Goal: Task Accomplishment & Management: Manage account settings

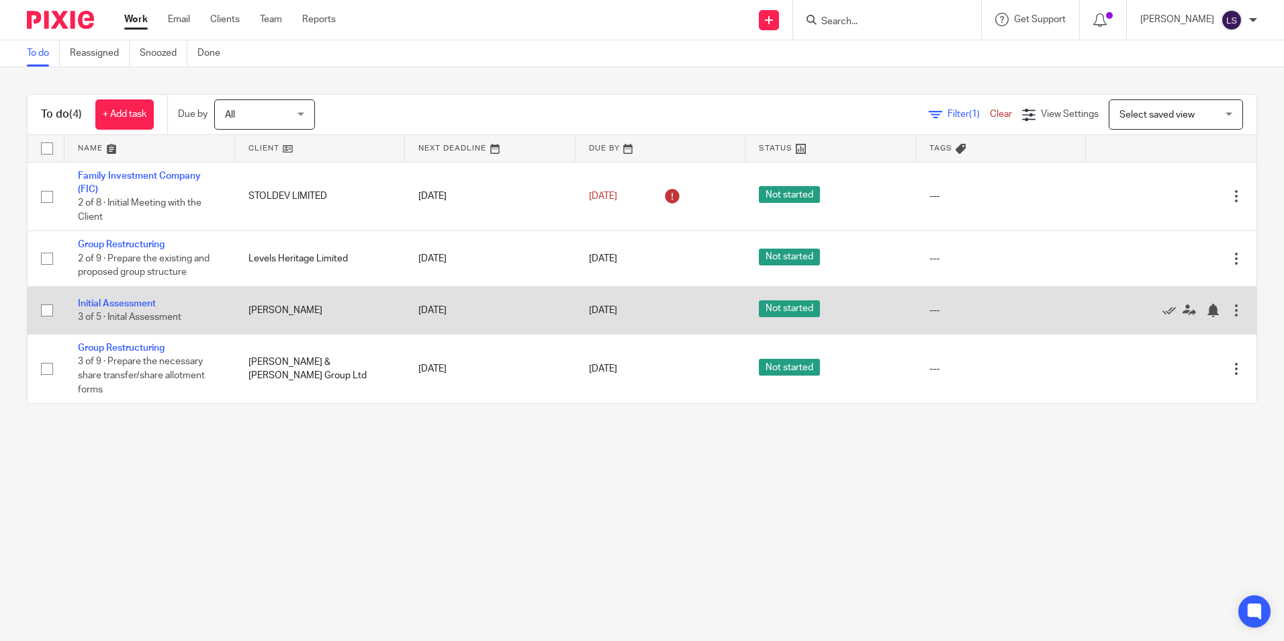
click at [140, 309] on td "Initial Assessment 3 of 5 · Inital Assessment" at bounding box center [149, 310] width 171 height 48
click at [143, 303] on link "Initial Assessment" at bounding box center [117, 303] width 78 height 9
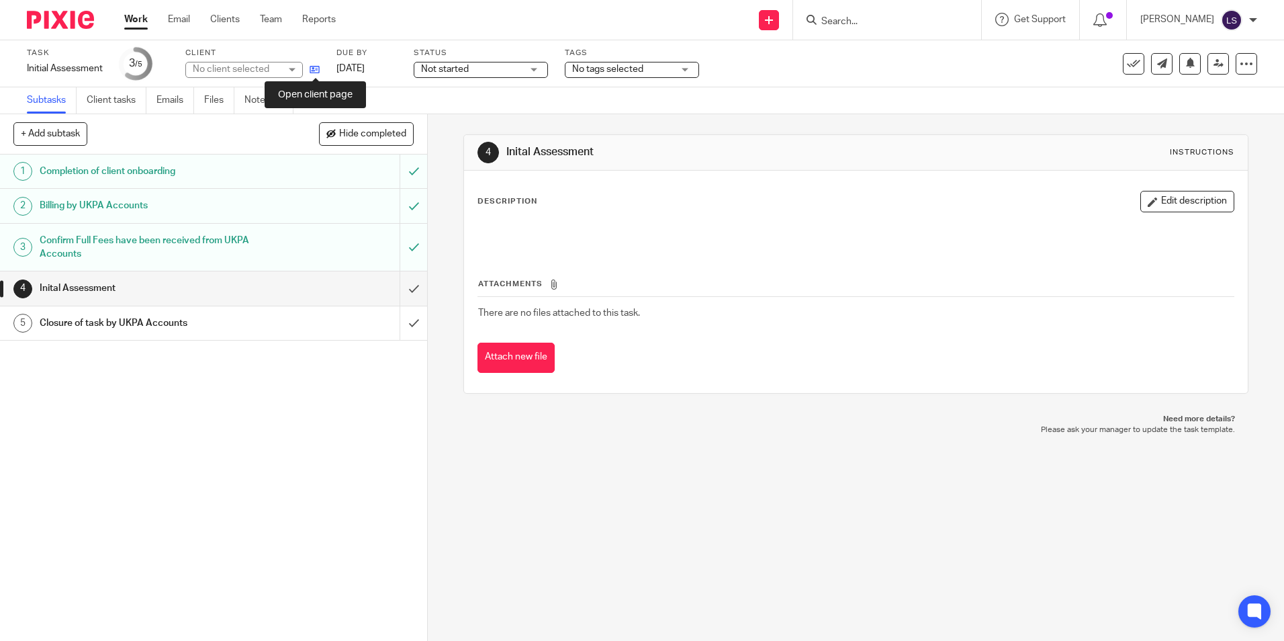
click at [314, 71] on icon at bounding box center [315, 69] width 10 height 10
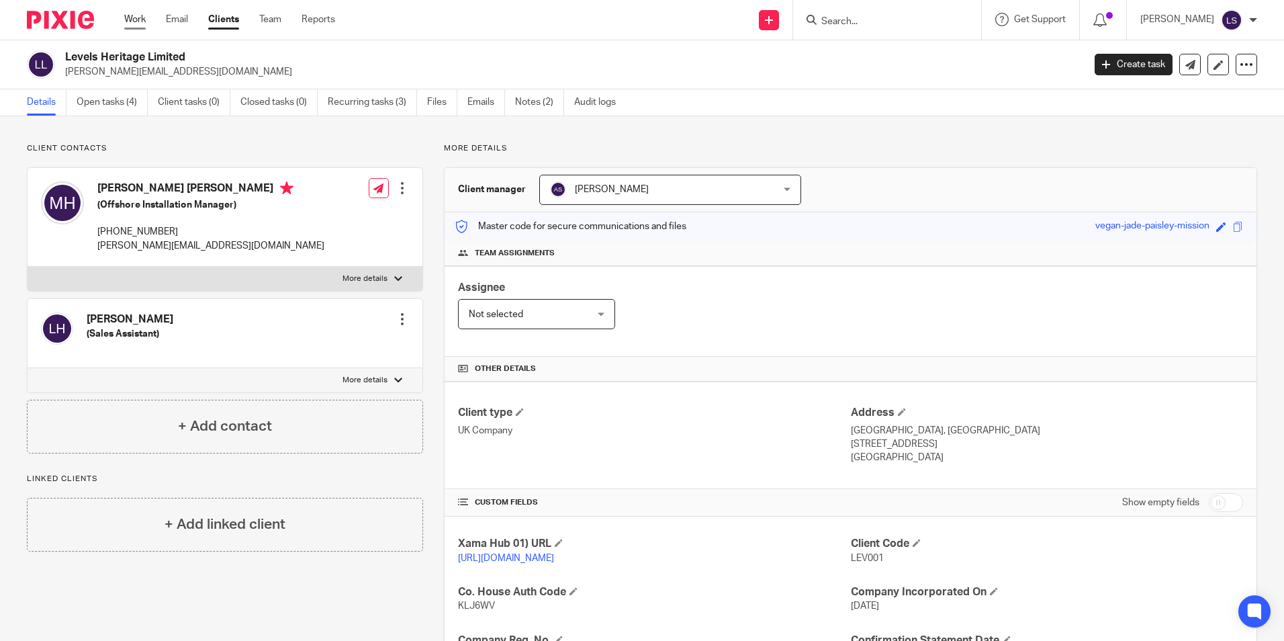
drag, startPoint x: 0, startPoint y: 0, endPoint x: 131, endPoint y: 21, distance: 132.7
click at [131, 21] on link "Work" at bounding box center [134, 19] width 21 height 13
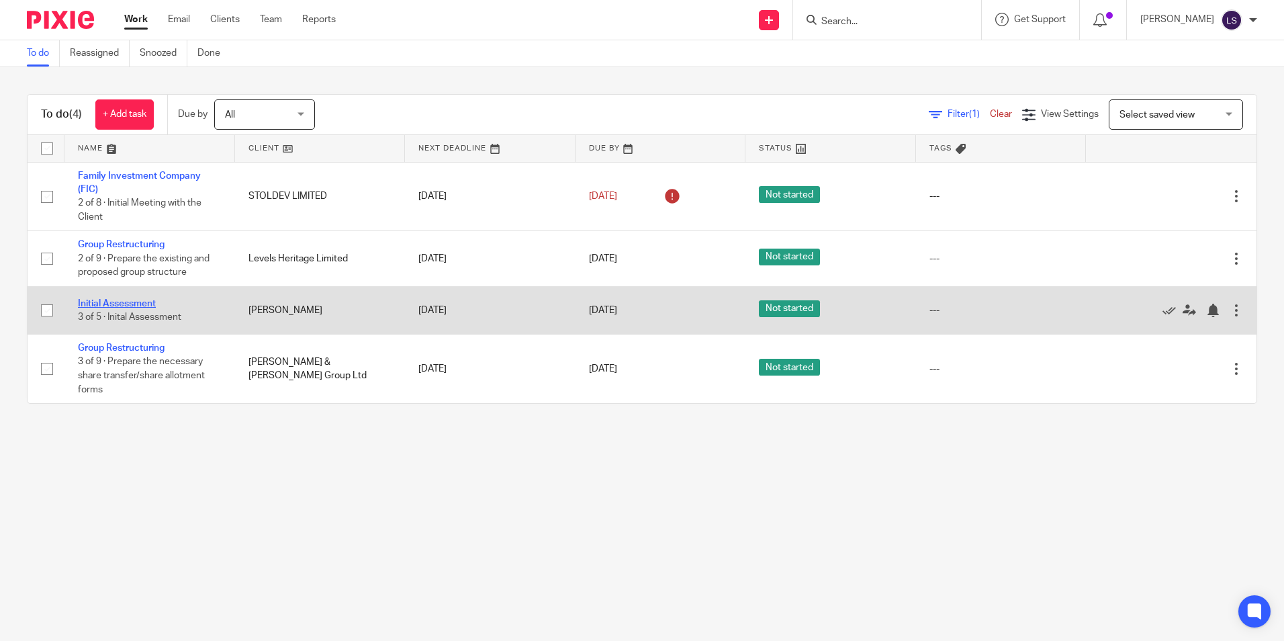
click at [148, 305] on link "Initial Assessment" at bounding box center [117, 303] width 78 height 9
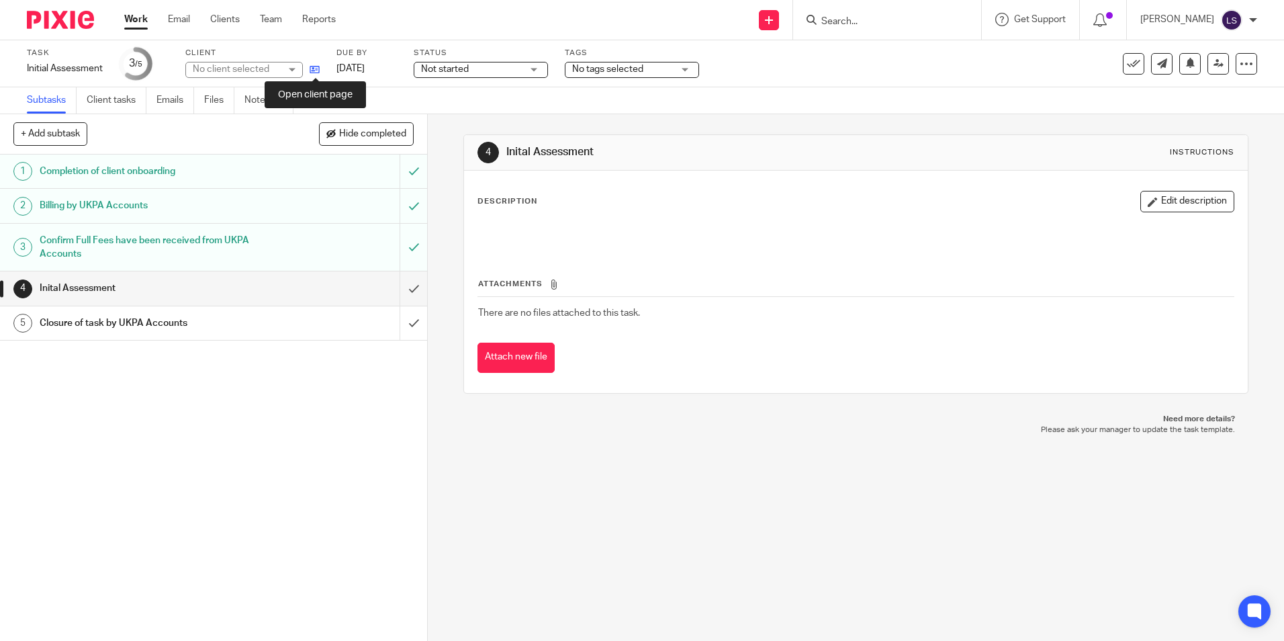
click at [316, 71] on icon at bounding box center [315, 69] width 10 height 10
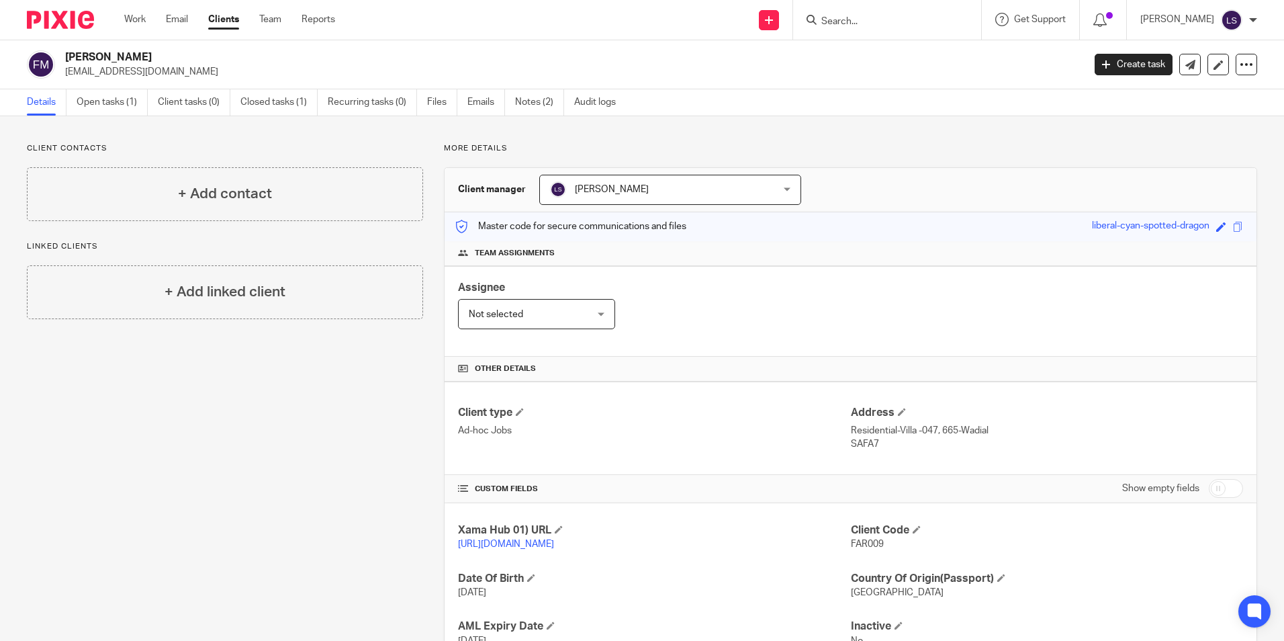
click at [808, 142] on div "Client contacts + Add contact Linked clients + Add linked client More details C…" at bounding box center [642, 429] width 1284 height 627
click at [1043, 134] on div "Client contacts + Add contact Linked clients + Add linked client More details C…" at bounding box center [642, 429] width 1284 height 627
